Goal: Information Seeking & Learning: Find specific fact

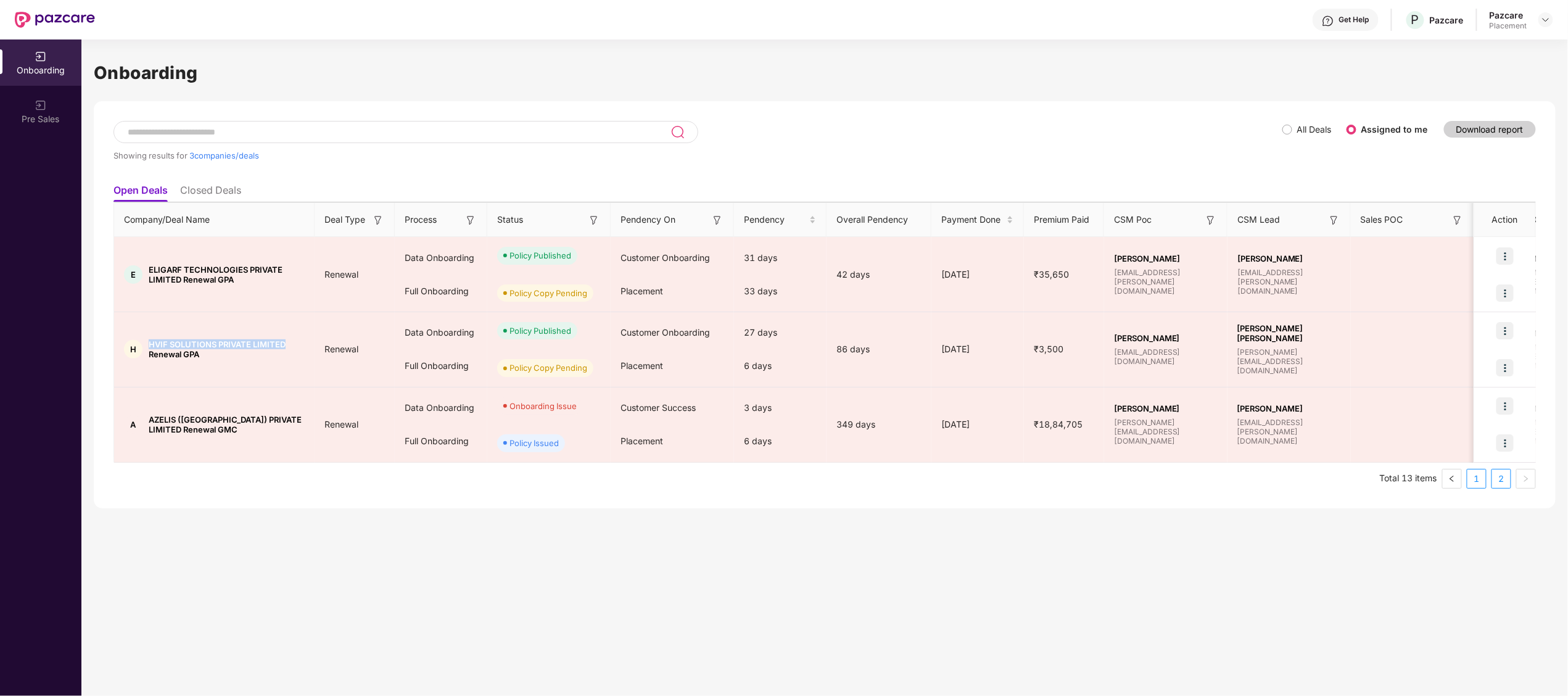
click at [1486, 475] on link "1" at bounding box center [1476, 478] width 18 height 18
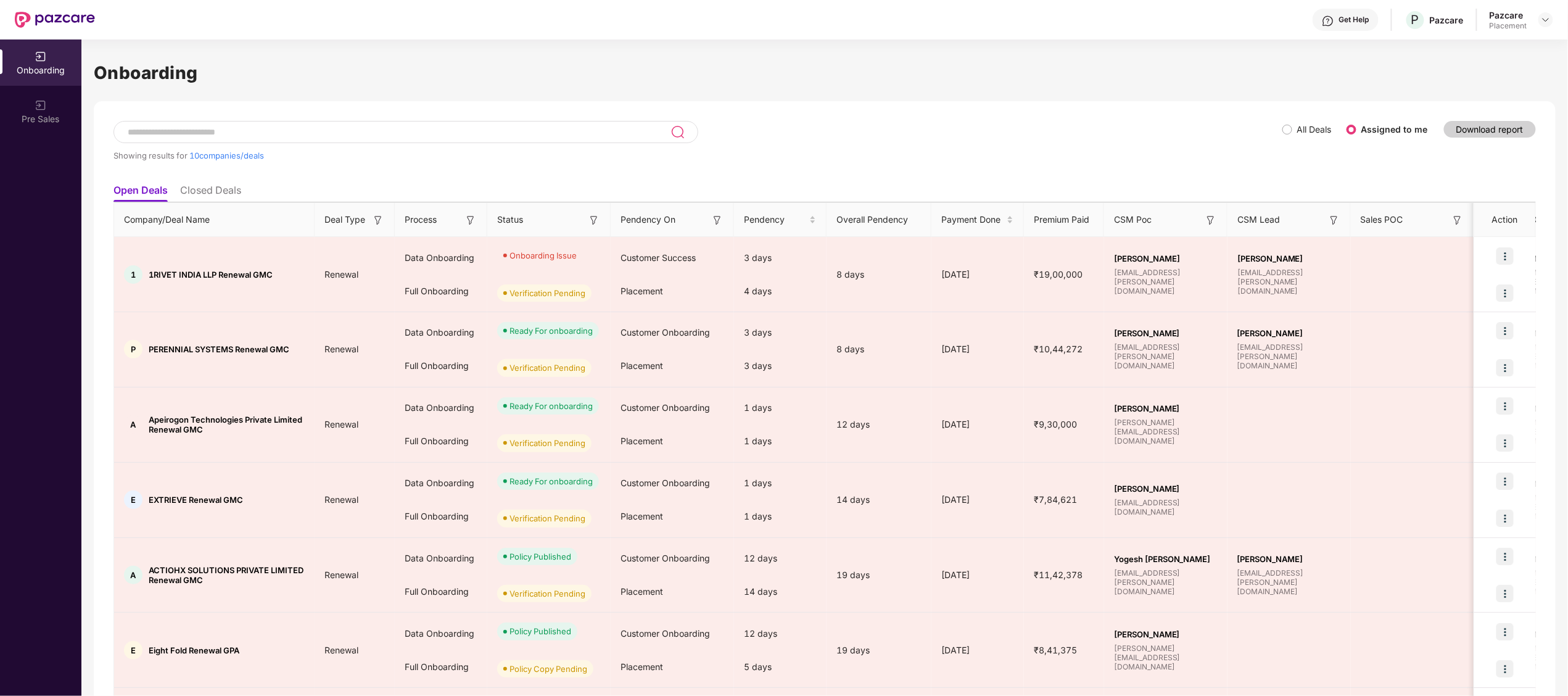
click at [903, 161] on div "Showing results for 10 companies/deals" at bounding box center [698, 150] width 1169 height 57
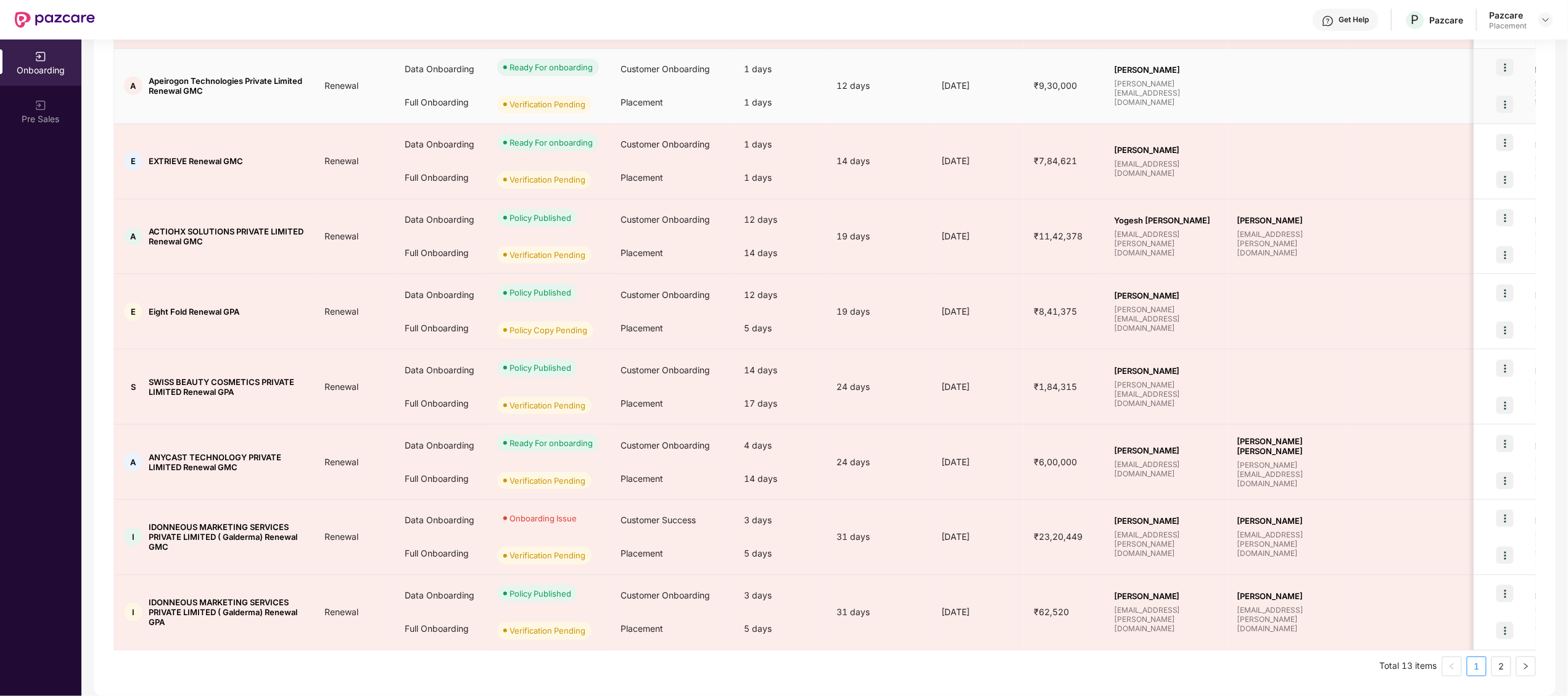
scroll to position [339, 0]
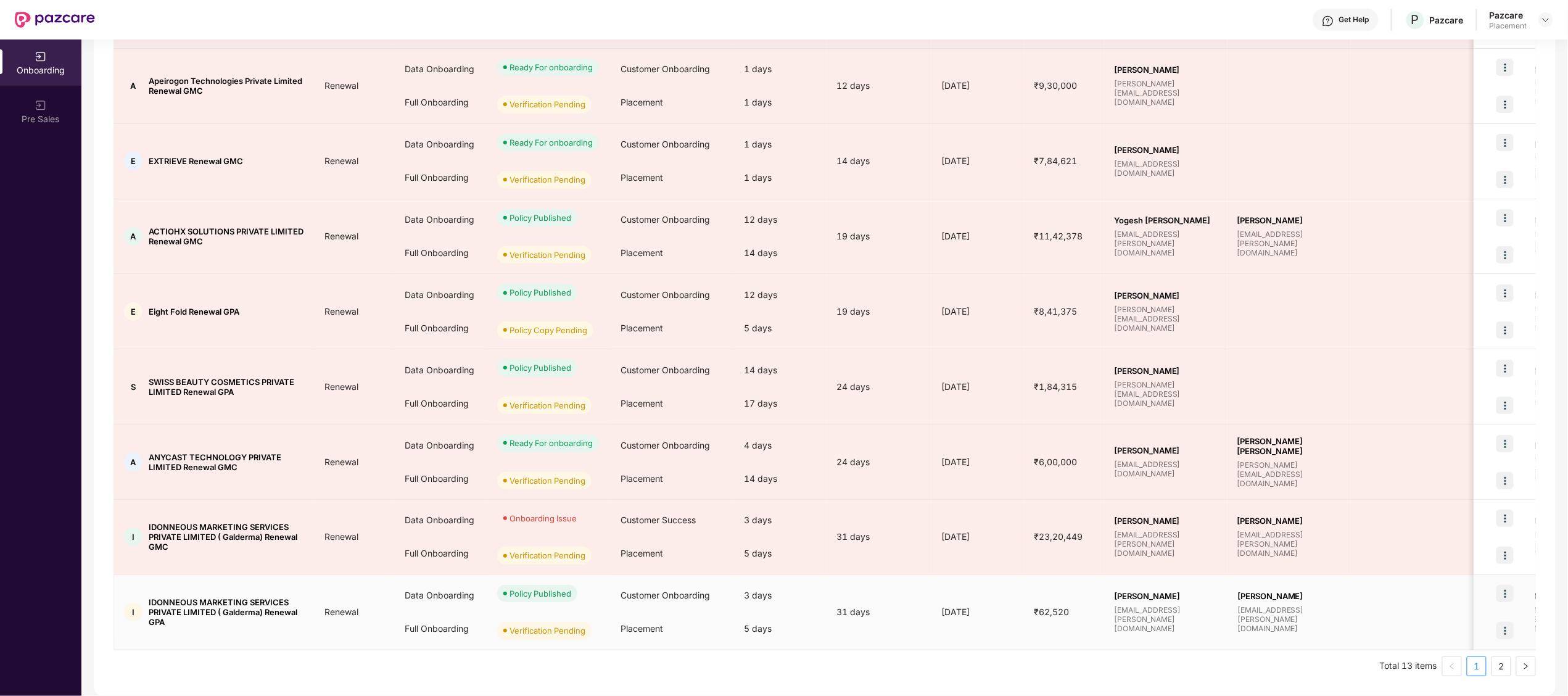
click at [173, 600] on span "IDONNEOUS MARKETING SERVICES PRIVATE LIMITED ( Galderma) Renewal GPA" at bounding box center [227, 611] width 156 height 30
copy span "IDONNEOUS"
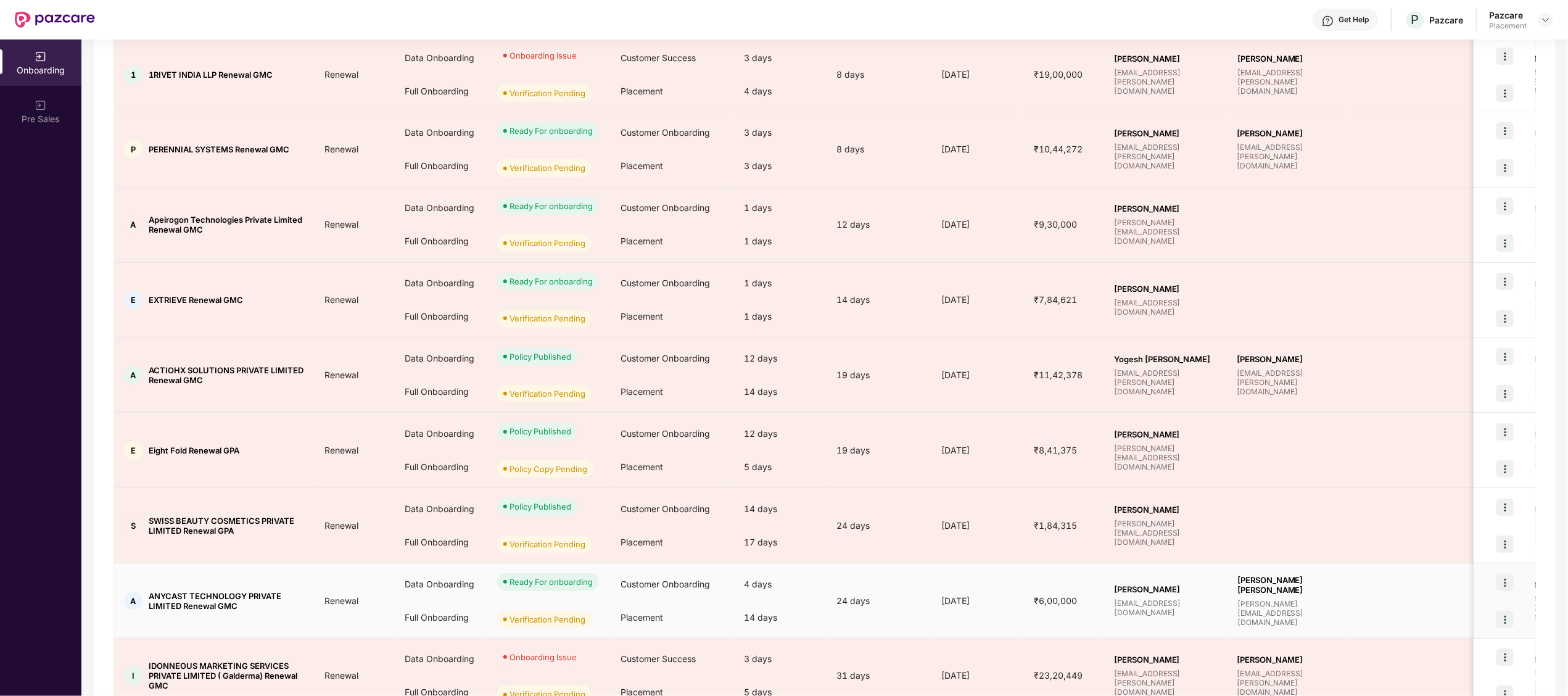
scroll to position [184, 0]
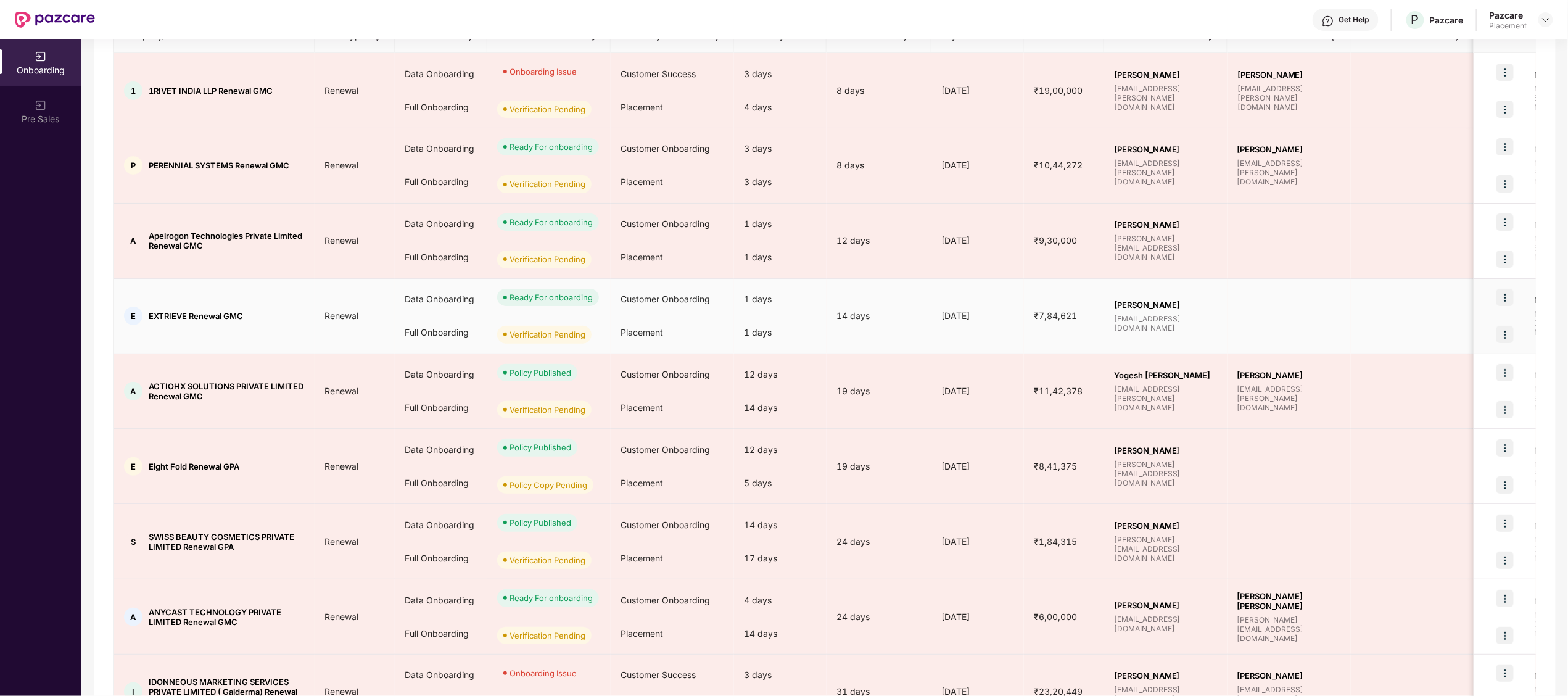
click at [382, 323] on td "Renewal" at bounding box center [355, 316] width 80 height 75
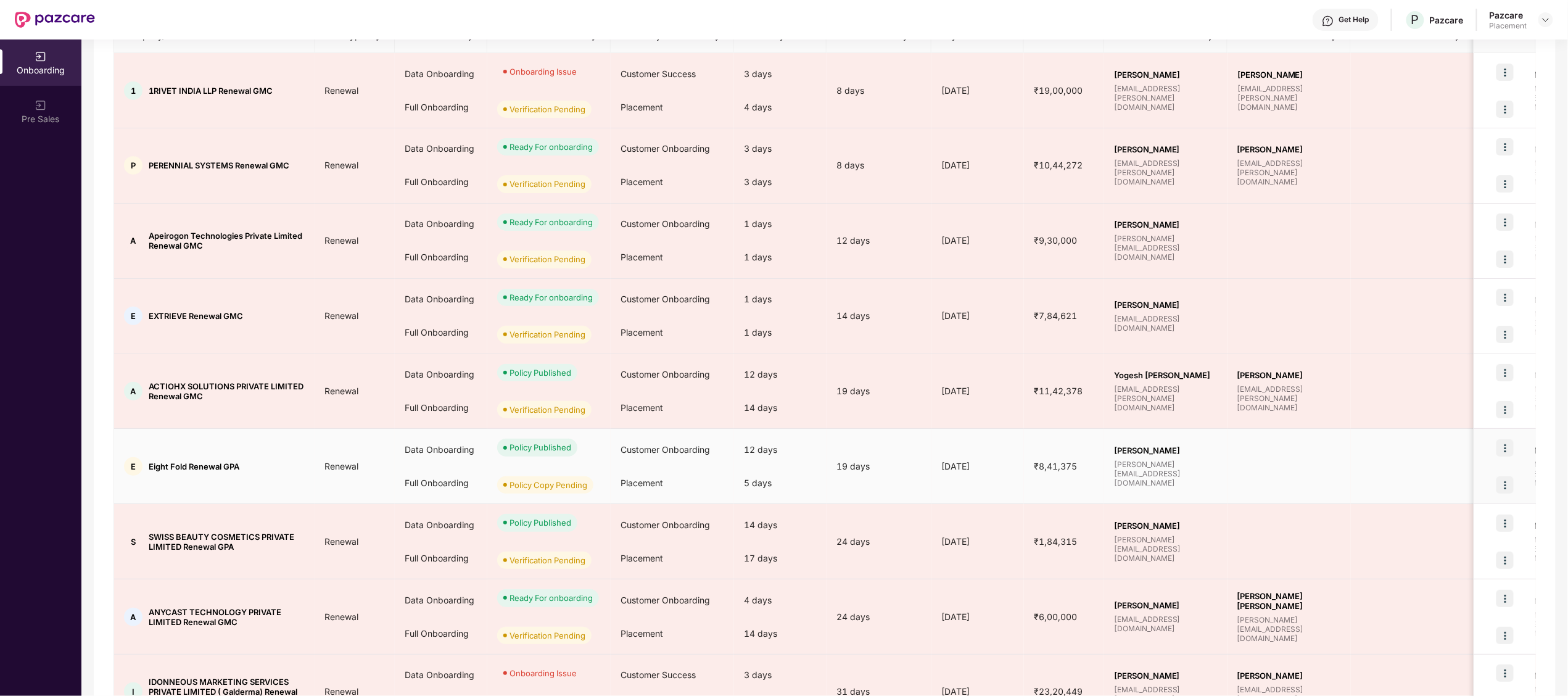
scroll to position [260, 0]
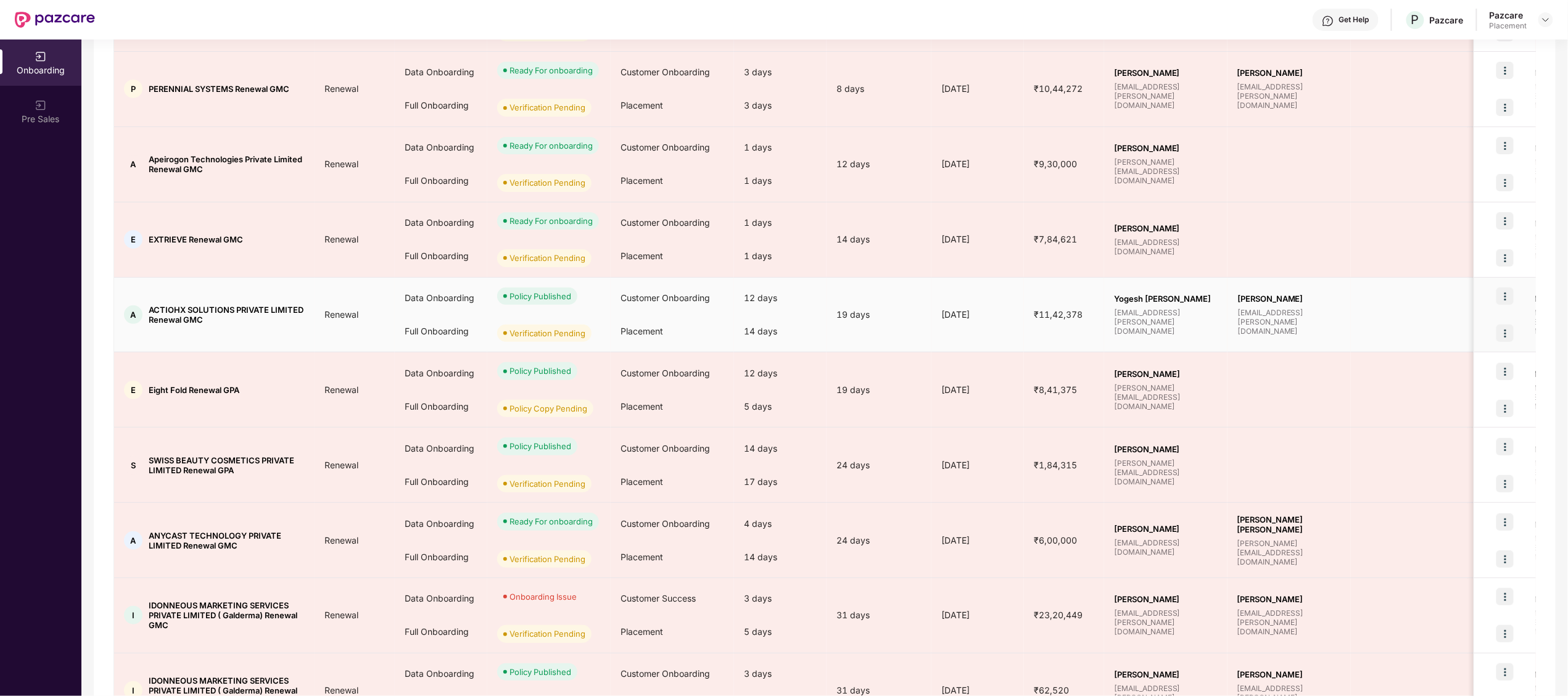
click at [158, 309] on span "ACTIOHX SOLUTIONS PRIVATE LIMITED Renewal GMC" at bounding box center [227, 314] width 156 height 20
copy span "ACTIOHX"
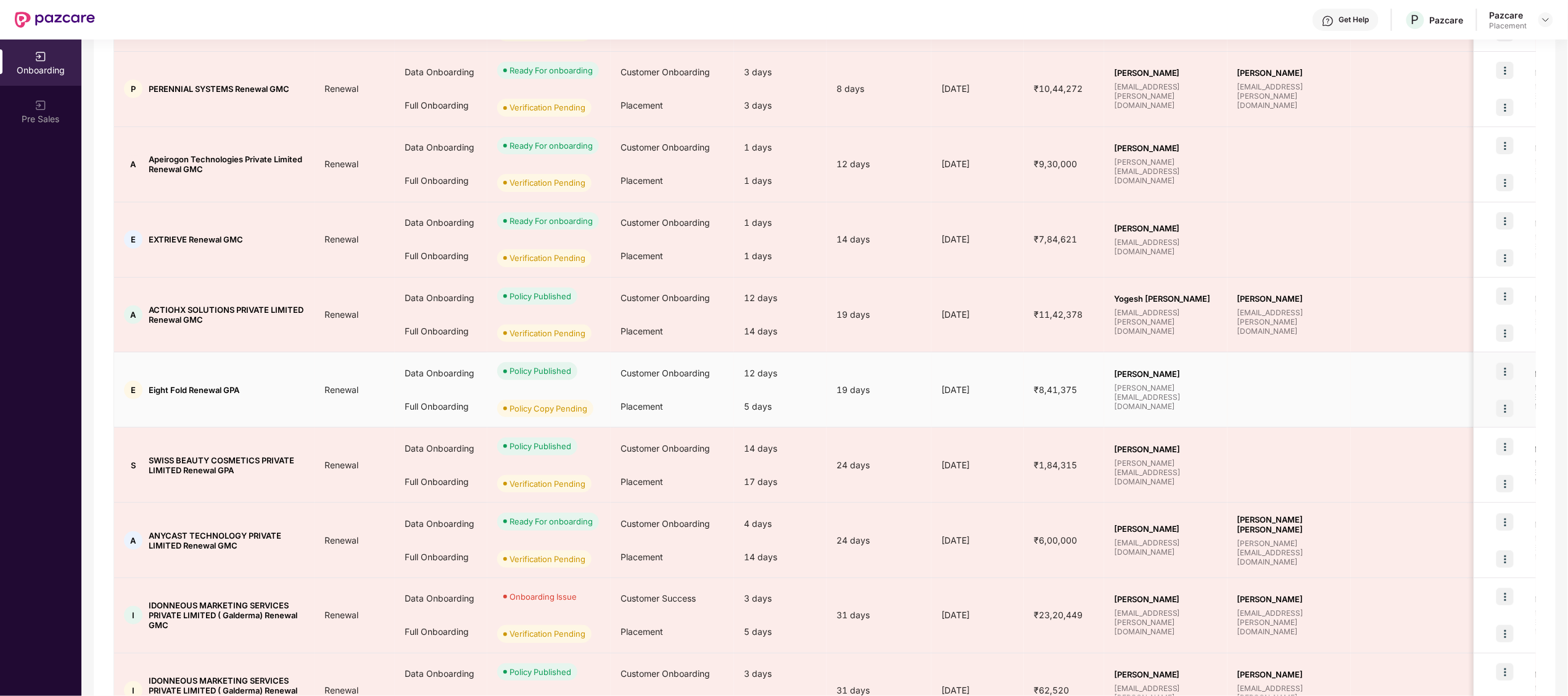
click at [163, 390] on span "Eight Fold Renewal GPA" at bounding box center [194, 390] width 90 height 10
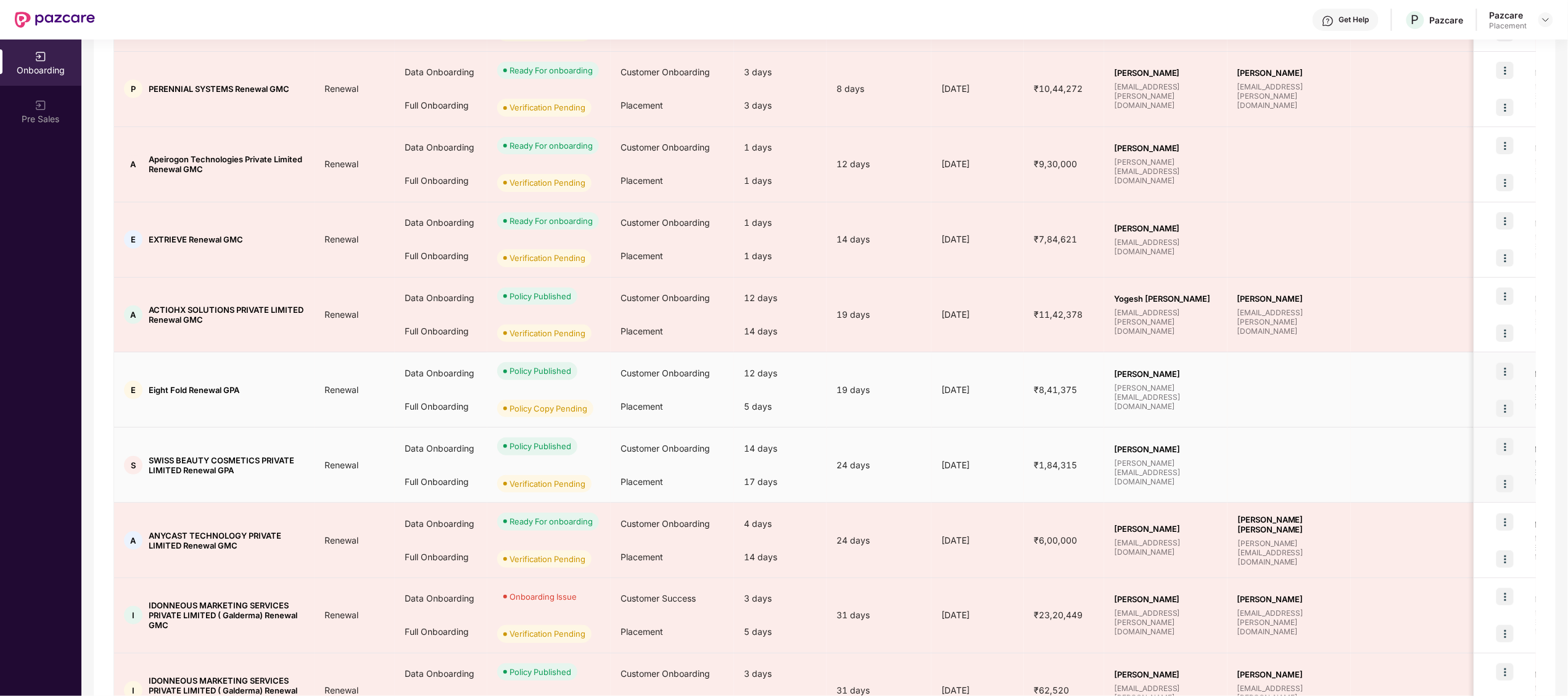
drag, startPoint x: 163, startPoint y: 390, endPoint x: 158, endPoint y: 457, distance: 67.2
click at [158, 457] on span "SWISS BEAUTY COSMETICS PRIVATE LIMITED Renewal GPA" at bounding box center [227, 465] width 156 height 20
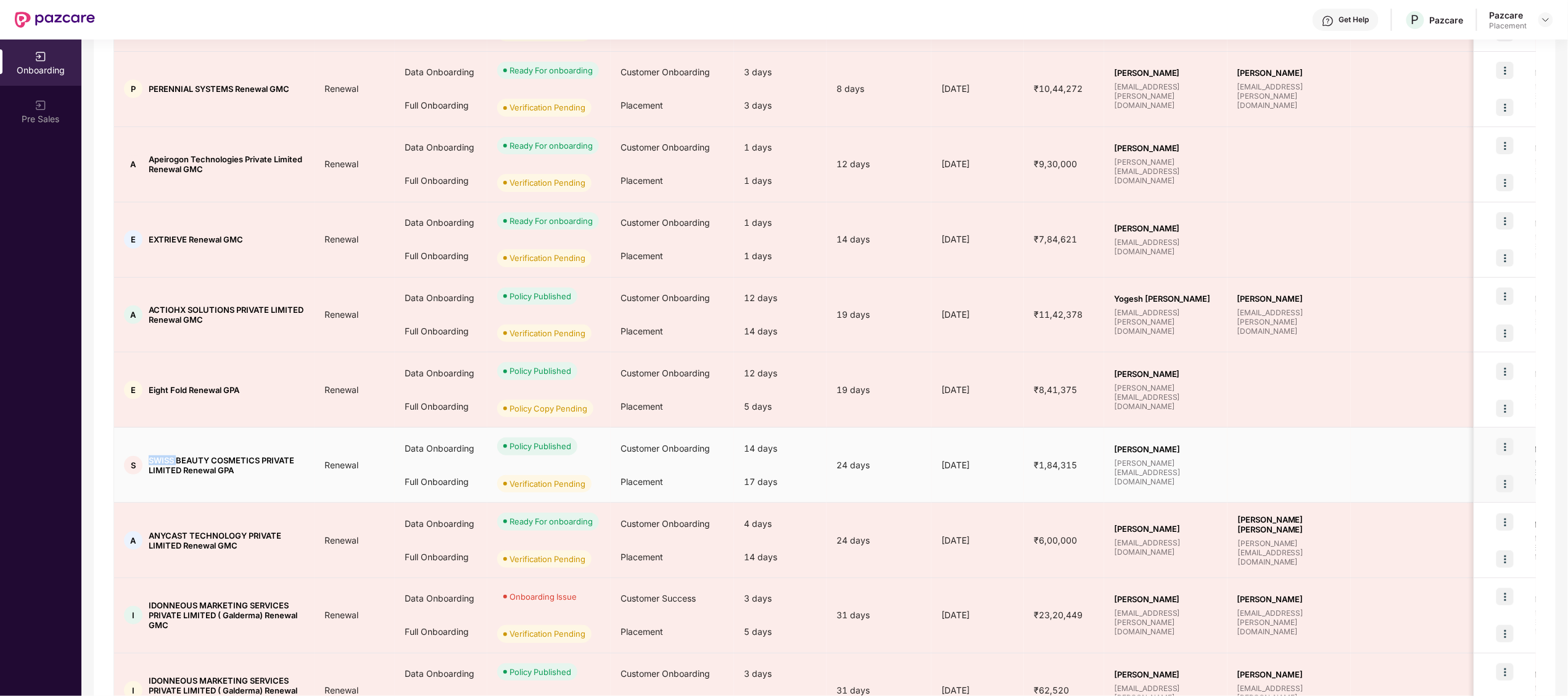
click at [158, 457] on span "SWISS BEAUTY COSMETICS PRIVATE LIMITED Renewal GPA" at bounding box center [227, 465] width 156 height 20
copy span "SWISS"
click at [223, 492] on td "S SWISS BEAUTY COSMETICS PRIVATE LIMITED Renewal GPA" at bounding box center [214, 465] width 201 height 75
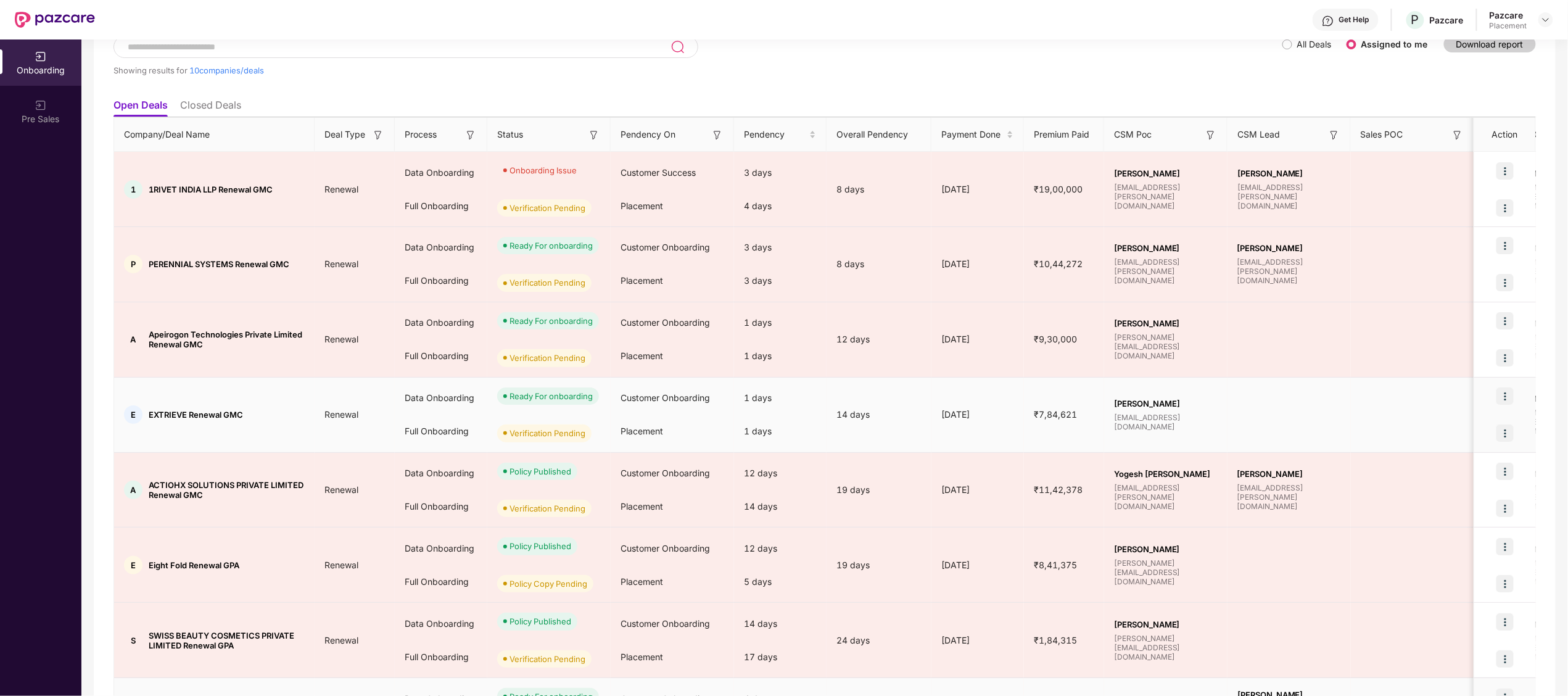
scroll to position [0, 0]
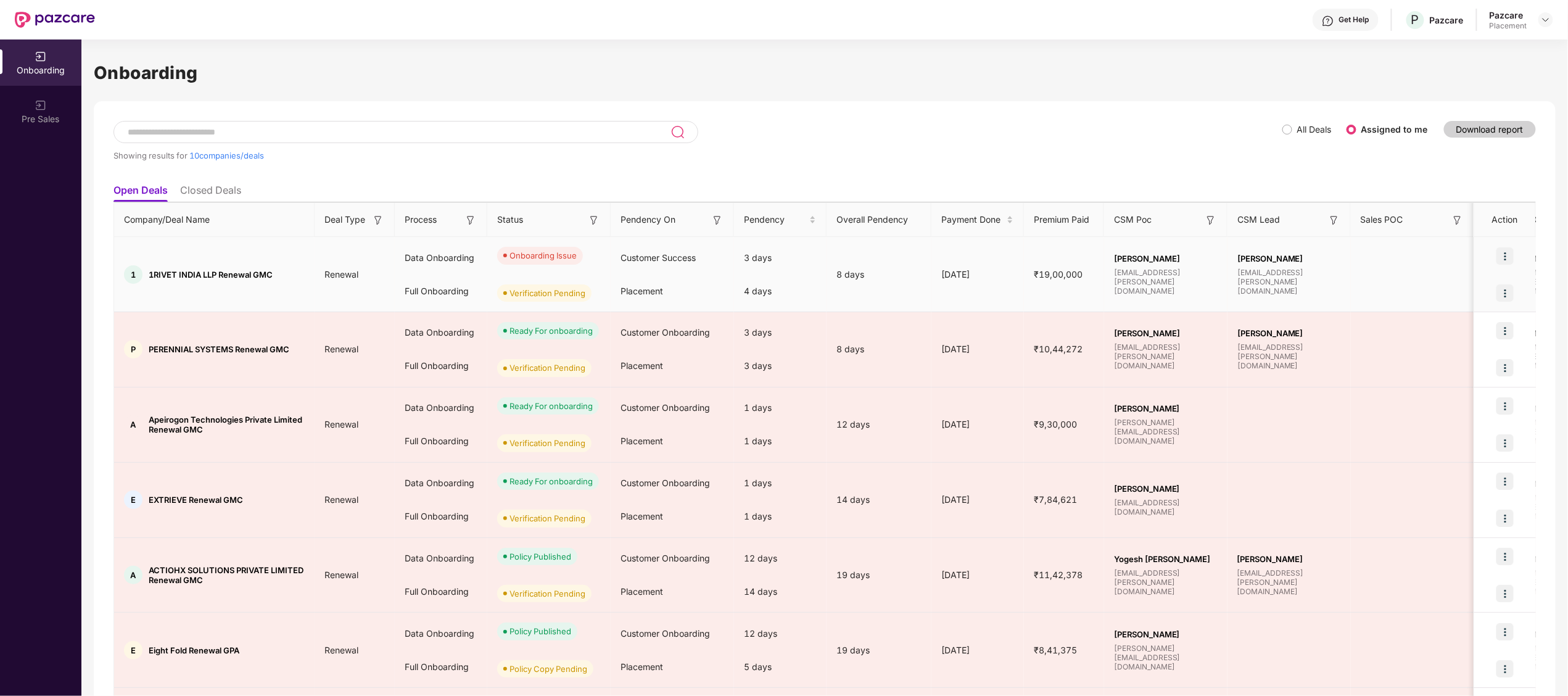
click at [156, 272] on span "1RIVET INDIA LLP Renewal GMC" at bounding box center [211, 274] width 124 height 10
copy span "1RIVET"
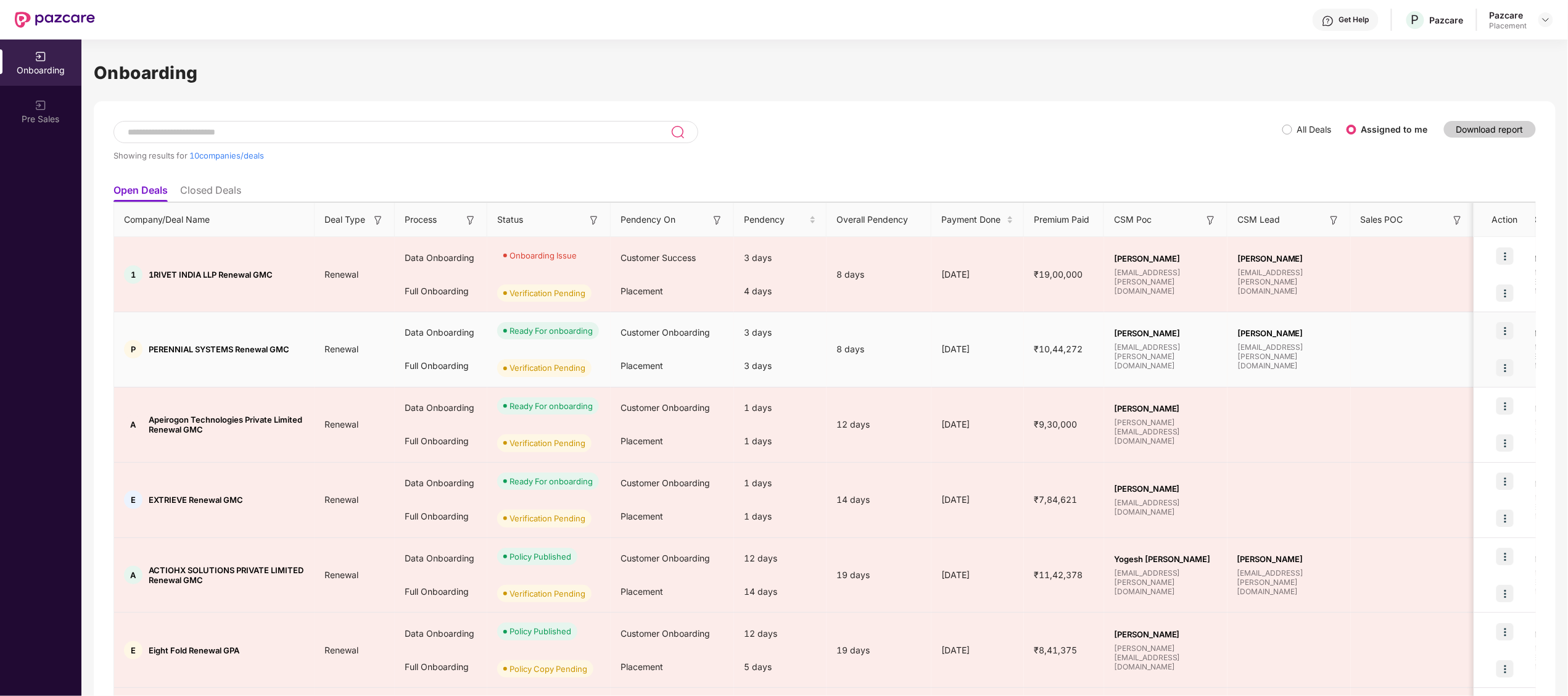
click at [171, 359] on td "P PERENNIAL SYSTEMS Renewal GMC" at bounding box center [214, 349] width 201 height 75
copy span "PERENNIAL"
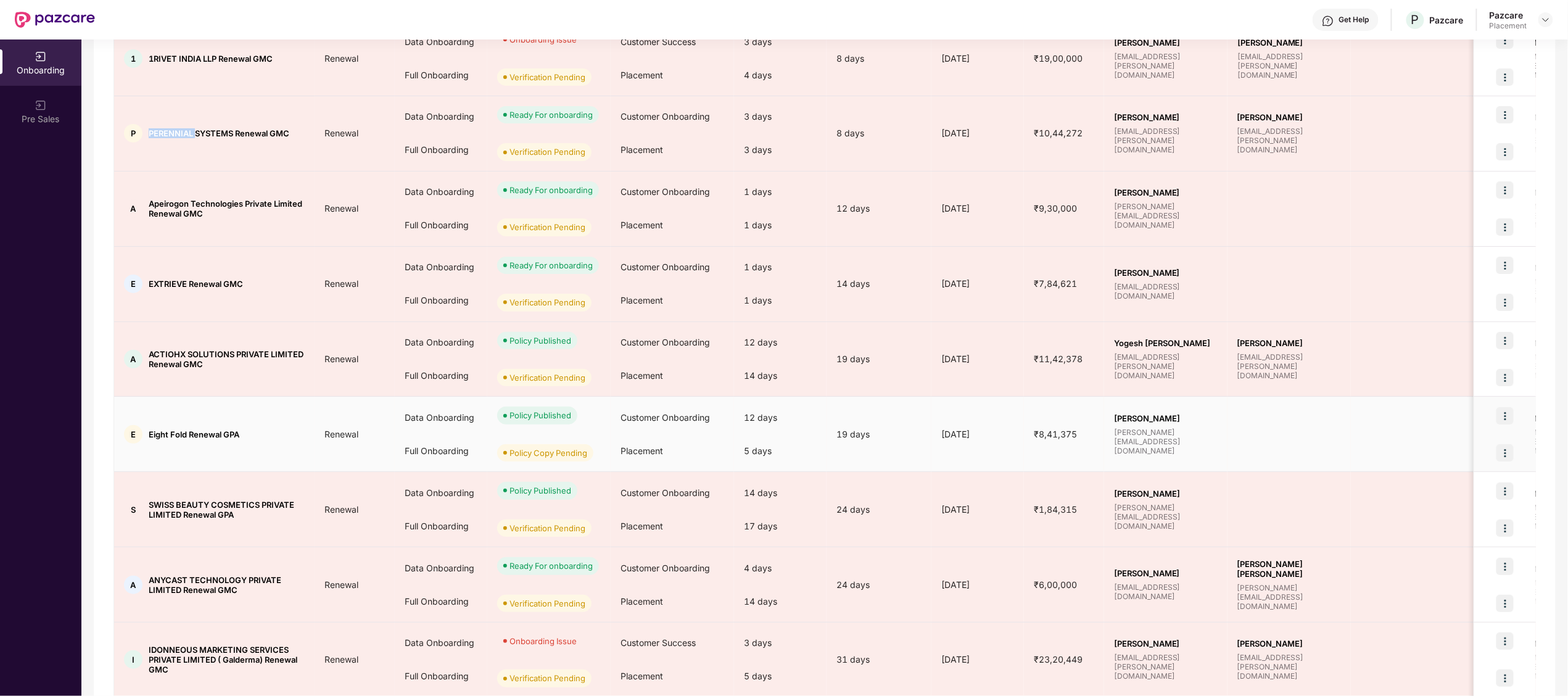
scroll to position [217, 0]
click at [158, 427] on div "E Eight Fold Renewal GPA" at bounding box center [214, 433] width 201 height 18
copy span "Eight"
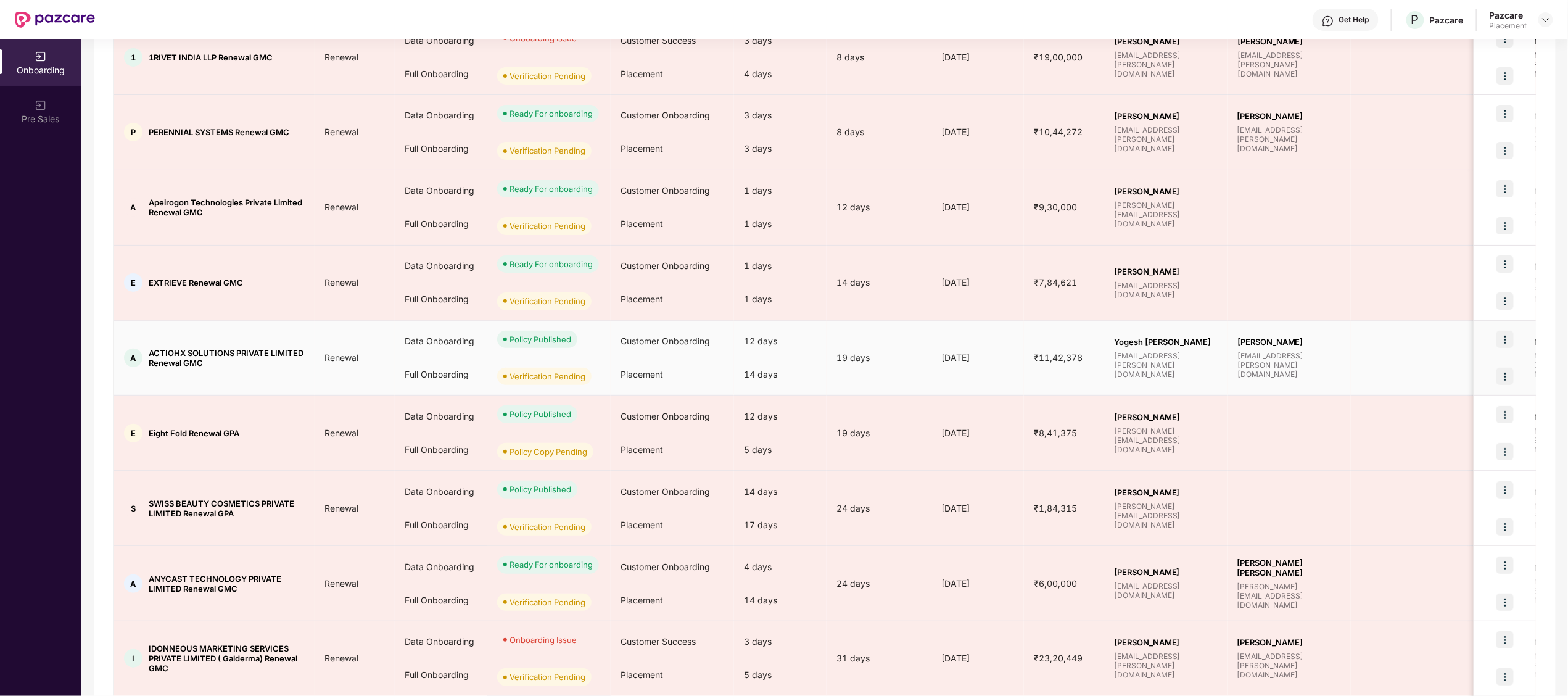
click at [173, 352] on span "ACTIOHX SOLUTIONS PRIVATE LIMITED Renewal GMC" at bounding box center [227, 357] width 156 height 20
copy span "ACTIOHX"
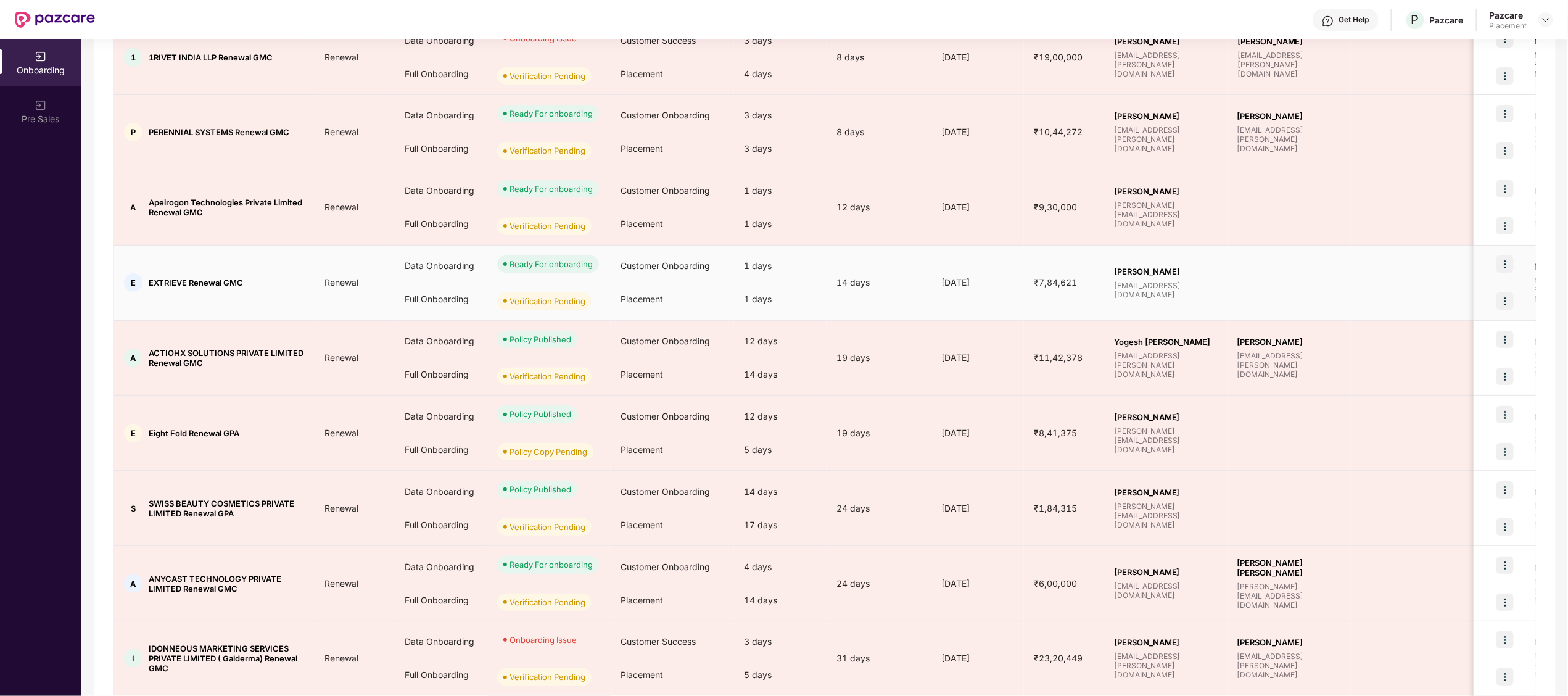
click at [158, 282] on span "EXTRIEVE Renewal GMC" at bounding box center [196, 282] width 94 height 10
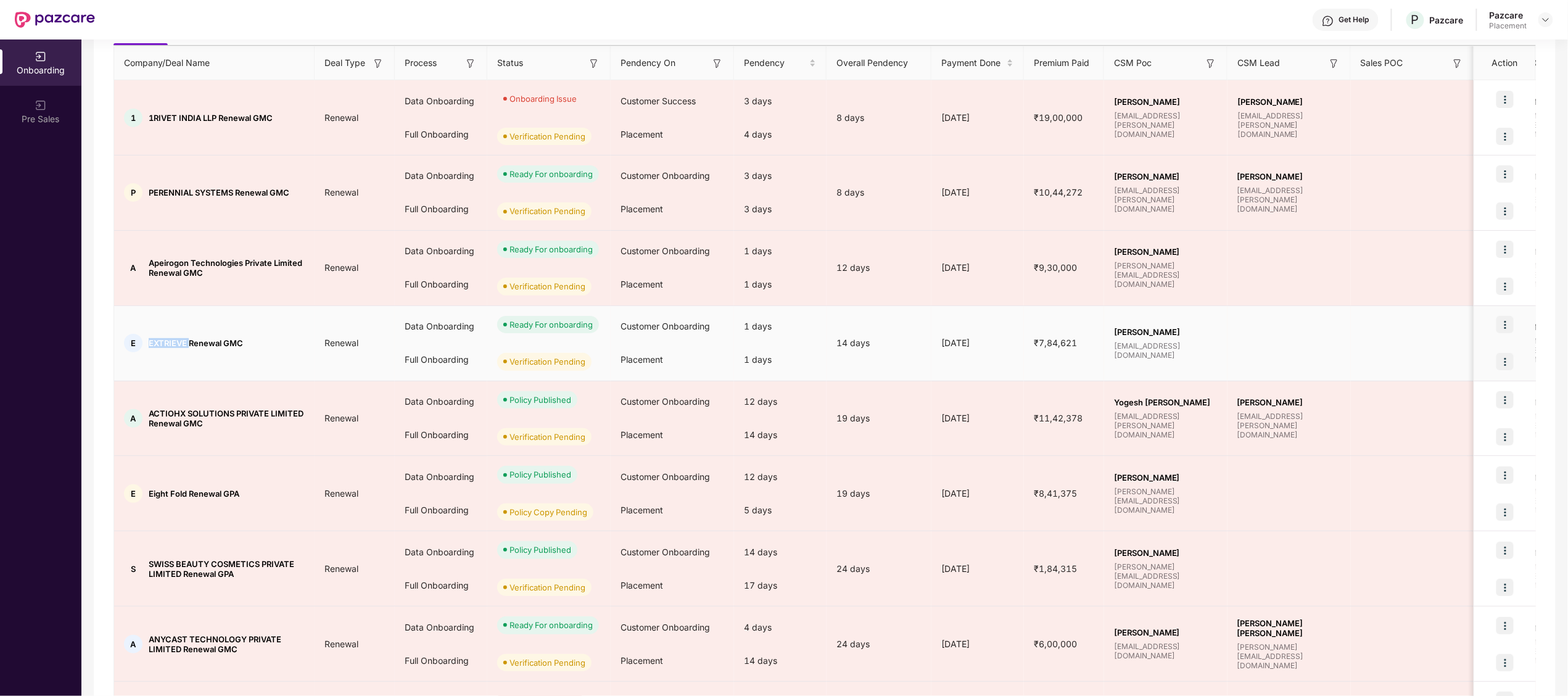
scroll to position [131, 0]
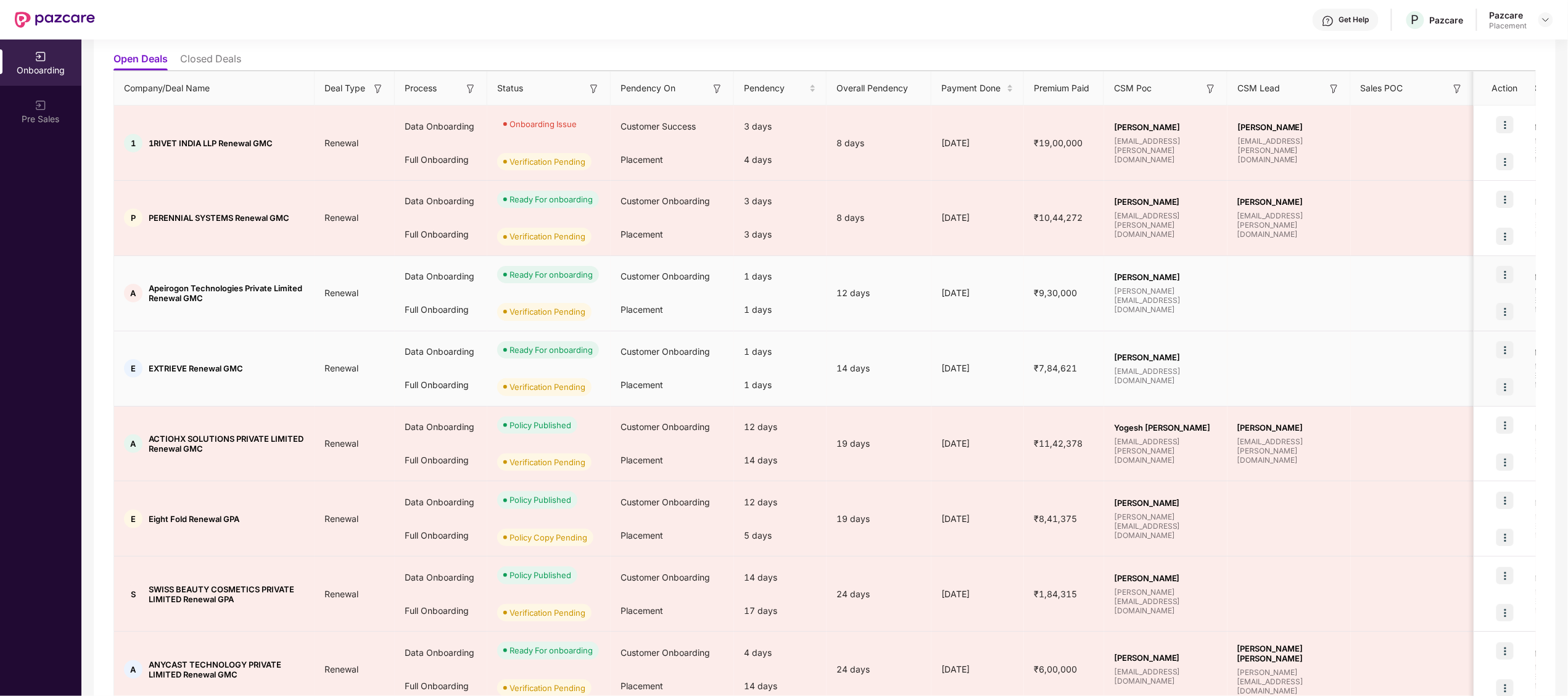
click at [158, 282] on td "A Apeirogon Technologies Private Limited Renewal GMC" at bounding box center [214, 293] width 201 height 75
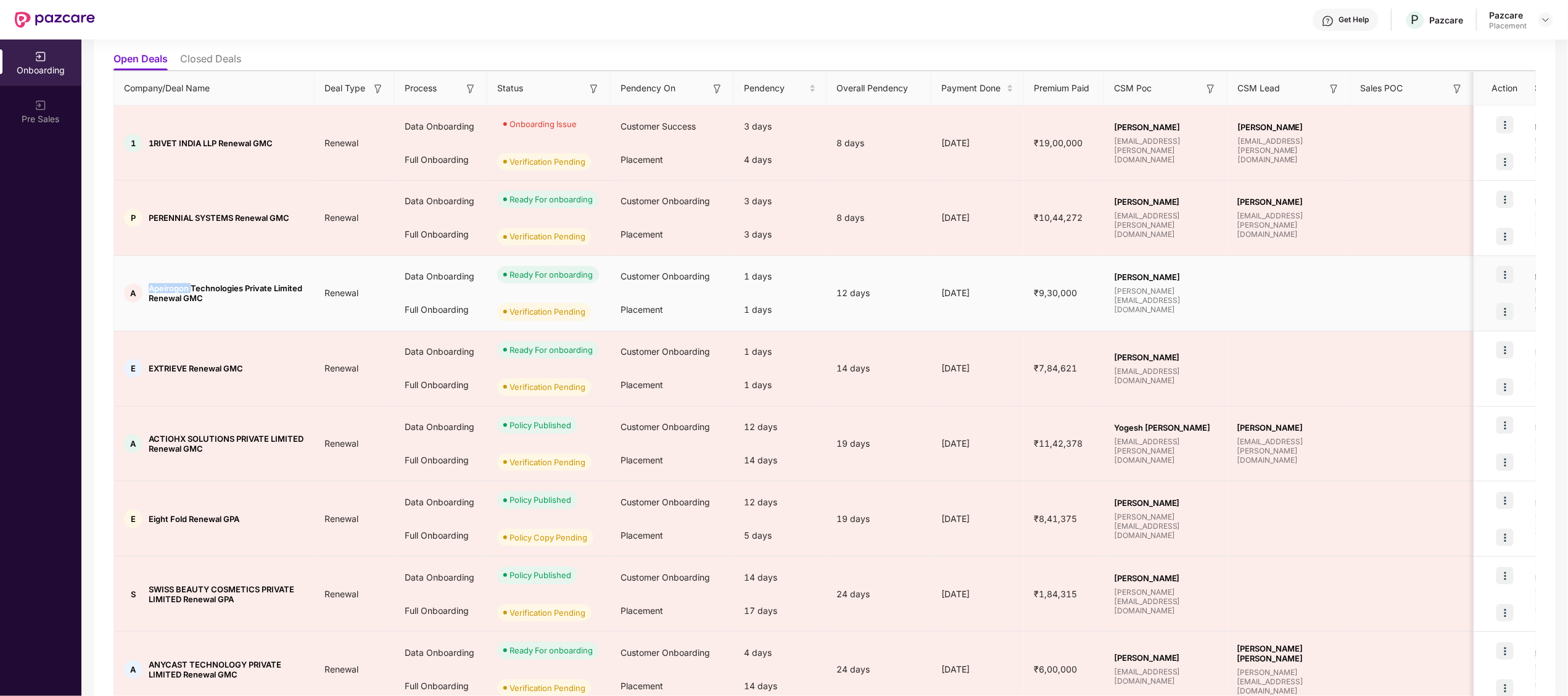
copy span "Apeirogon"
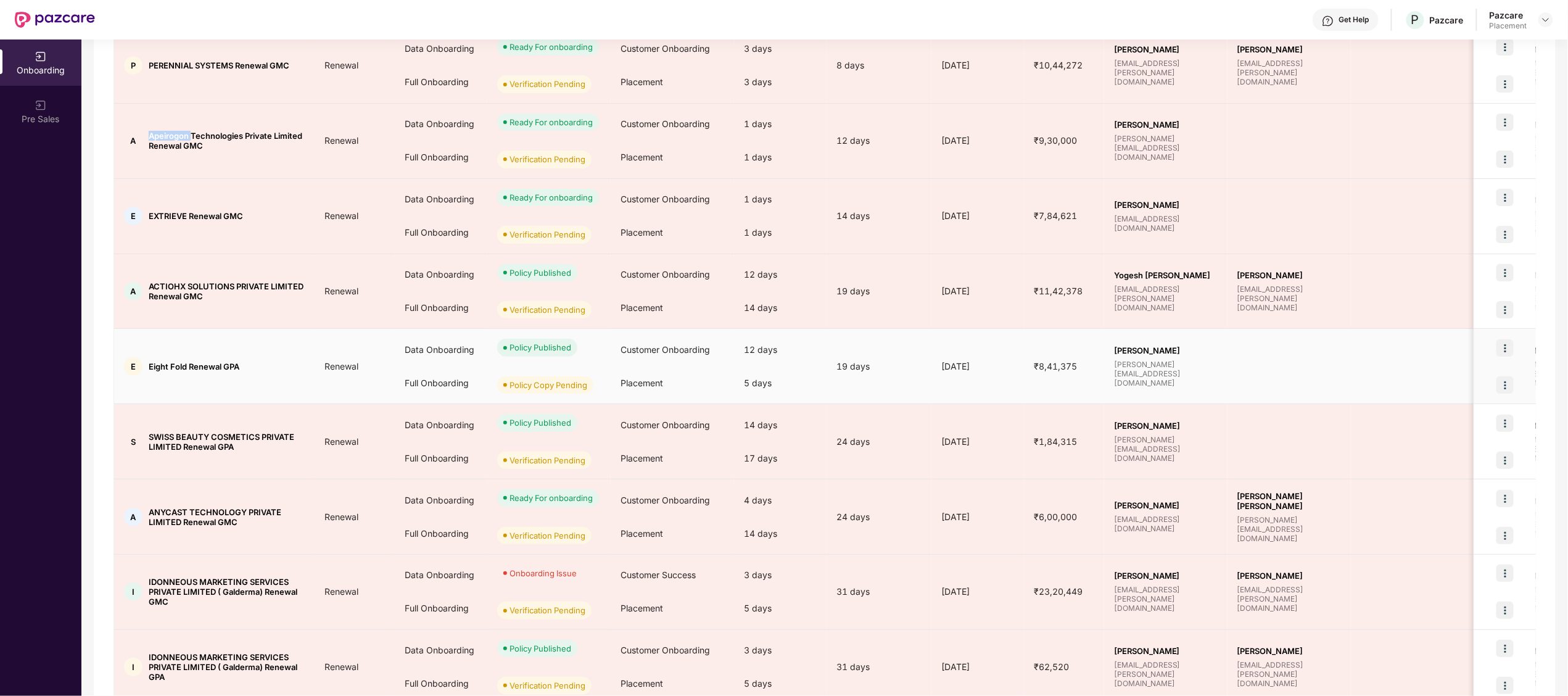
scroll to position [341, 0]
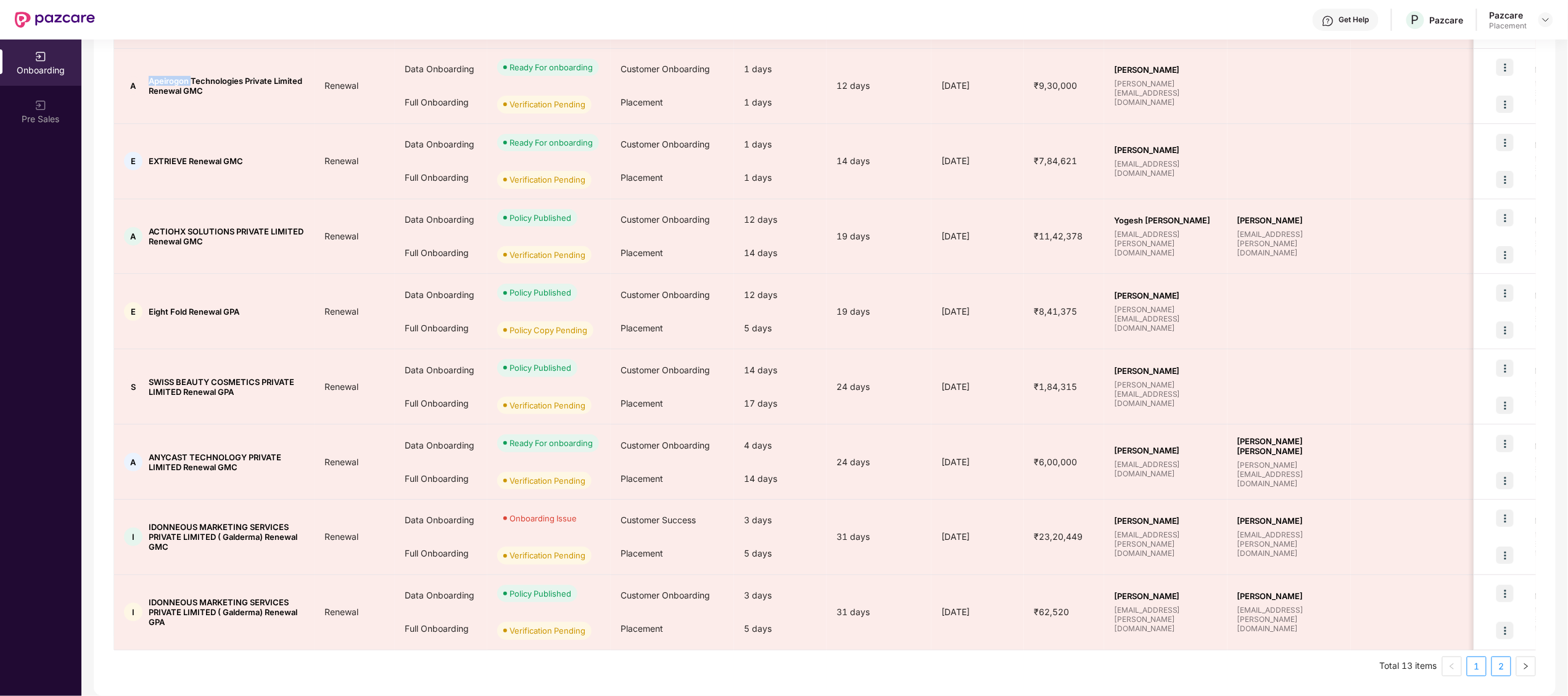
click at [1498, 665] on link "2" at bounding box center [1501, 665] width 18 height 18
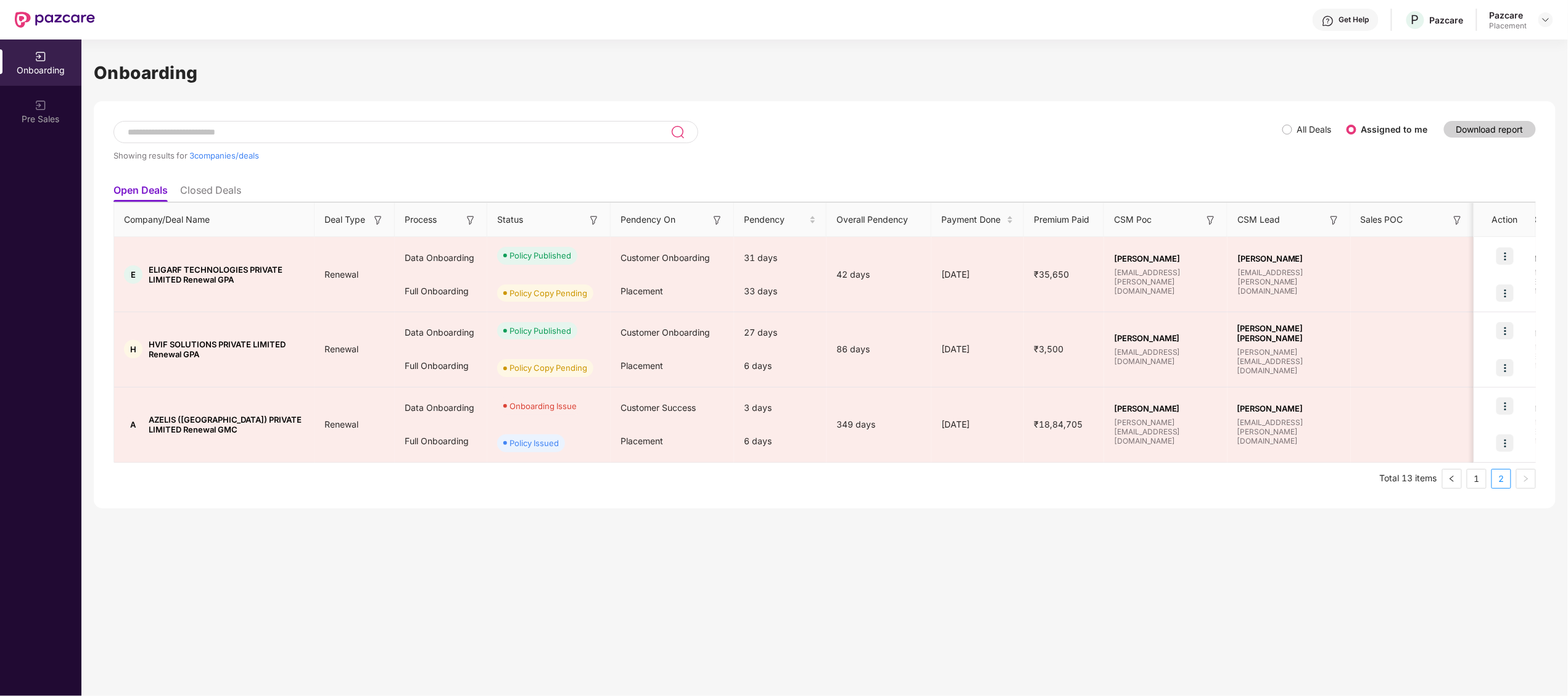
scroll to position [0, 0]
click at [1475, 479] on link "1" at bounding box center [1476, 478] width 18 height 18
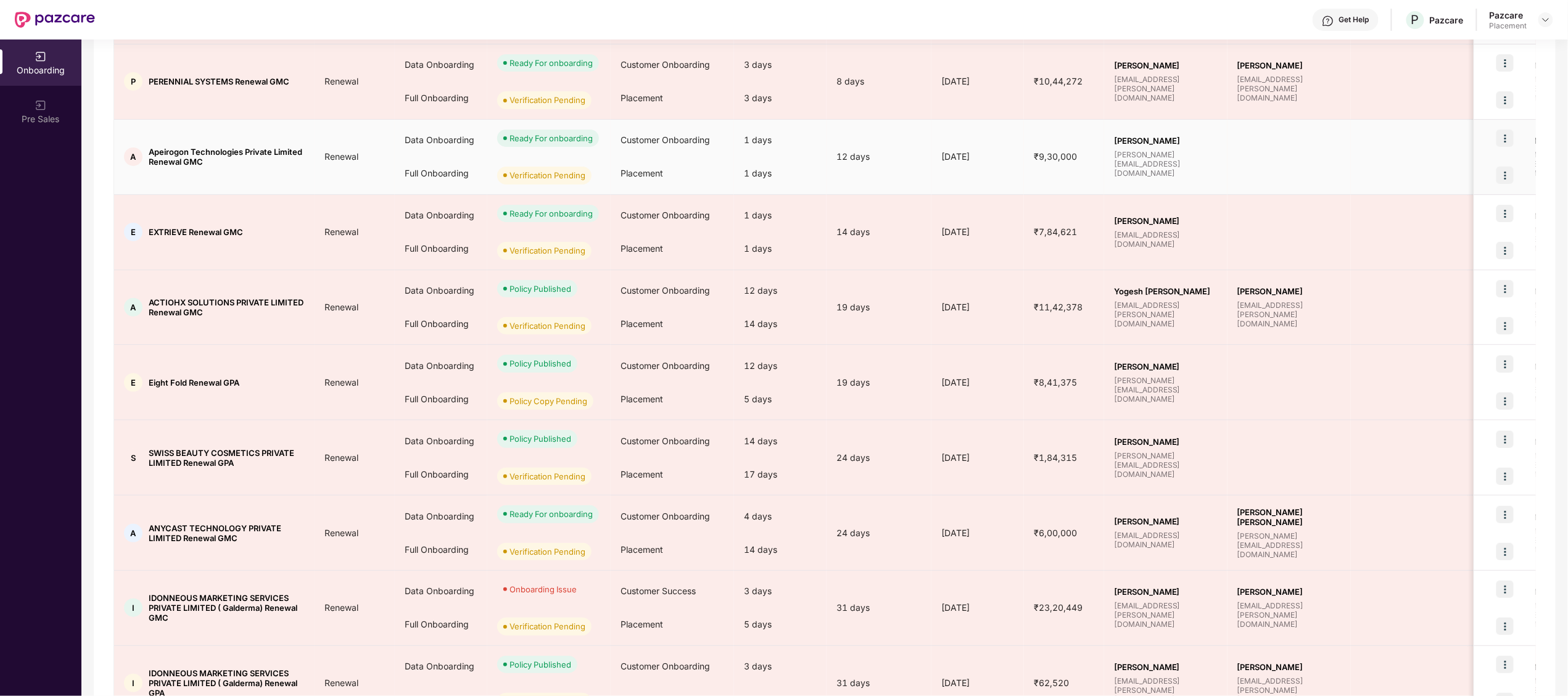
scroll to position [341, 0]
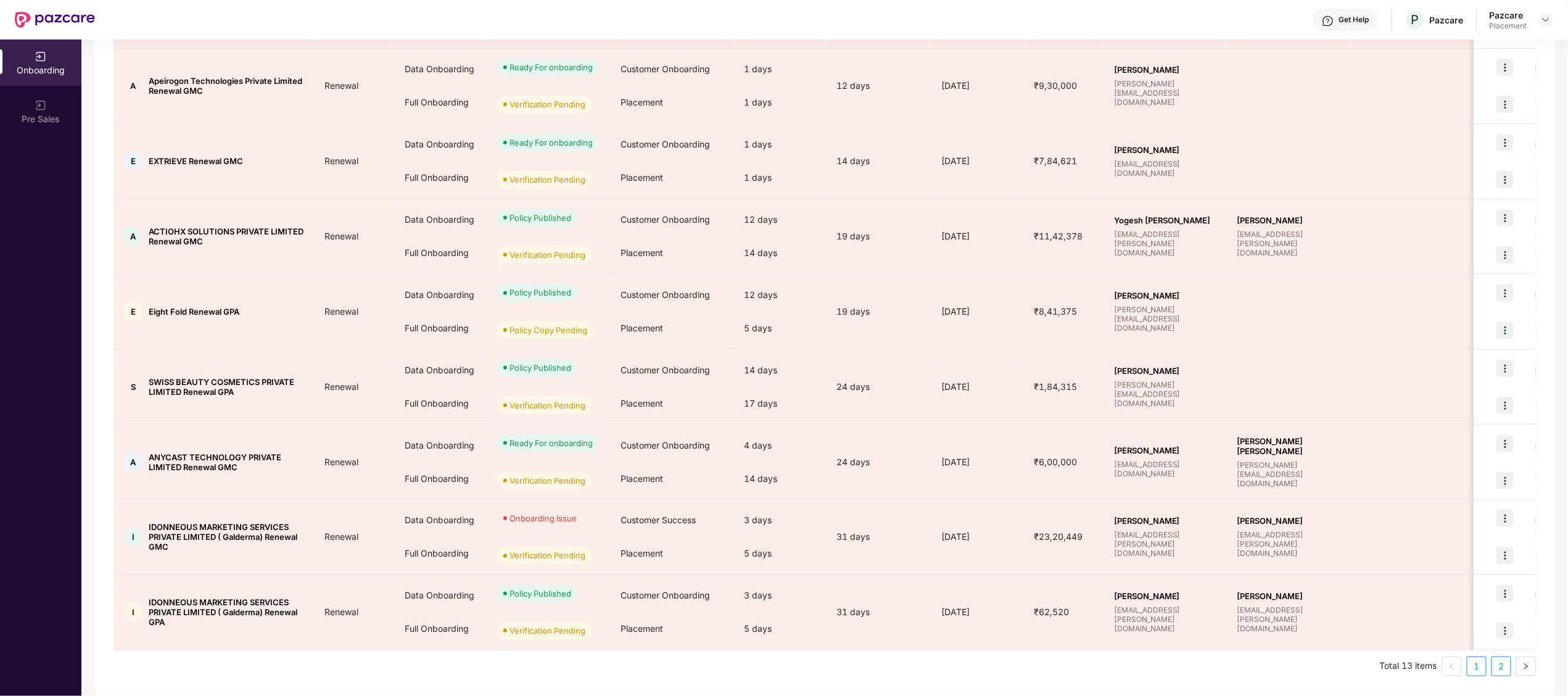
drag, startPoint x: 1499, startPoint y: 654, endPoint x: 1499, endPoint y: 664, distance: 10.0
click at [1499, 664] on div "Company/Deal Name Deal Type Process Status Pendency On Pendency Overall Pendenc…" at bounding box center [825, 270] width 1423 height 813
click at [1499, 664] on link "2" at bounding box center [1501, 665] width 18 height 18
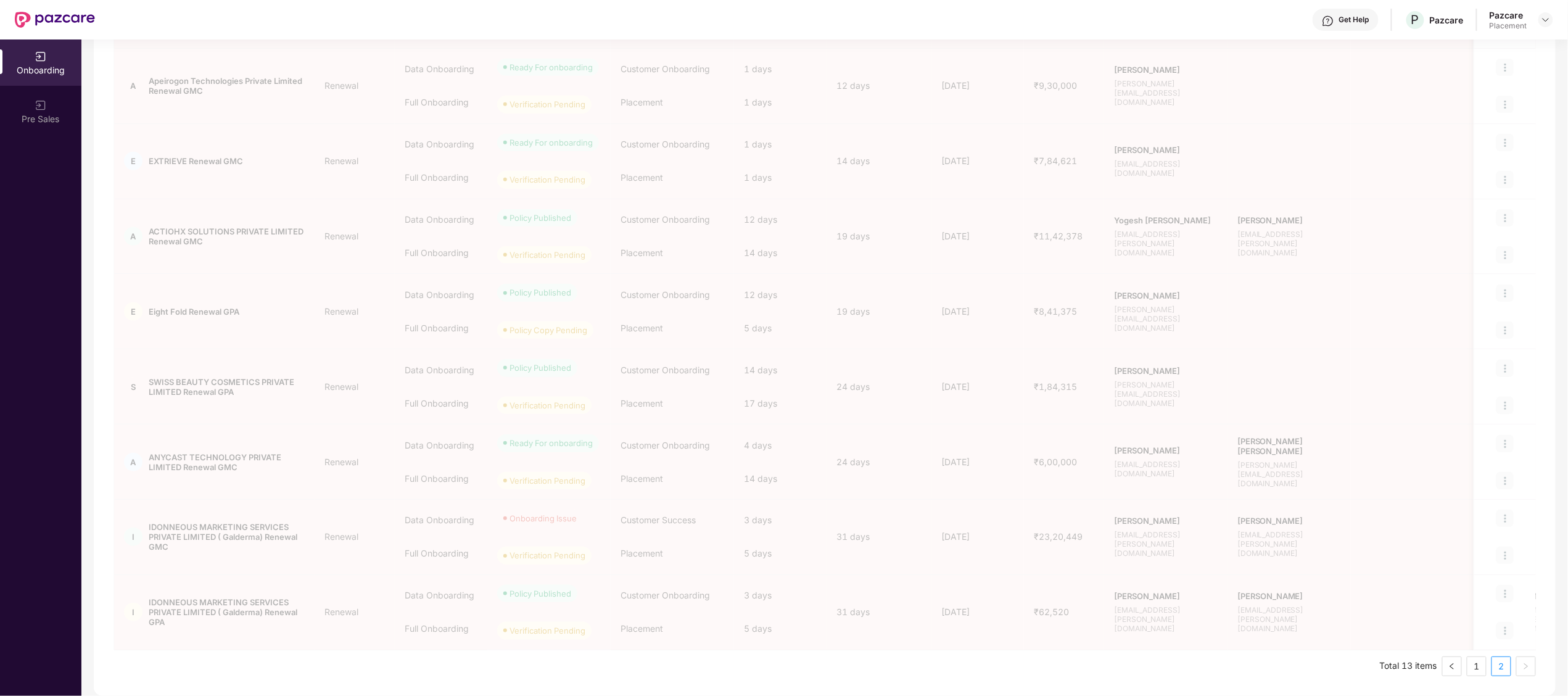
scroll to position [0, 0]
